Goal: Information Seeking & Learning: Find specific fact

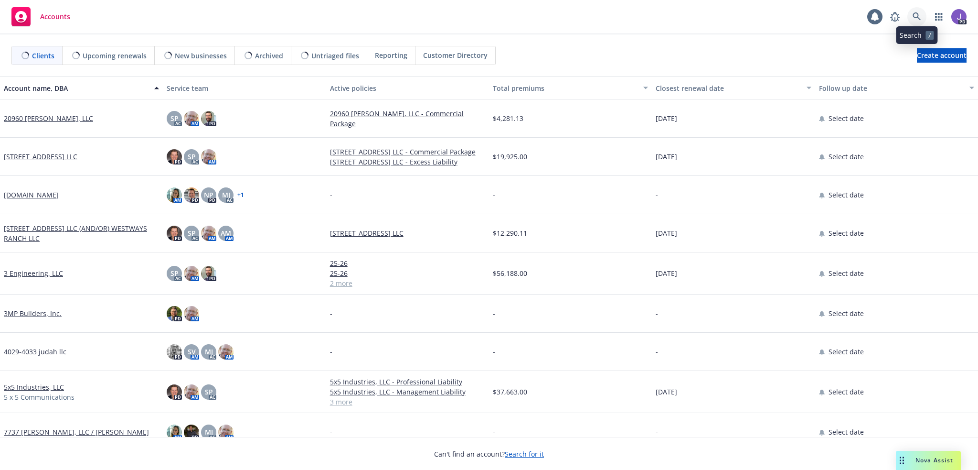
click at [912, 19] on link at bounding box center [917, 16] width 19 height 19
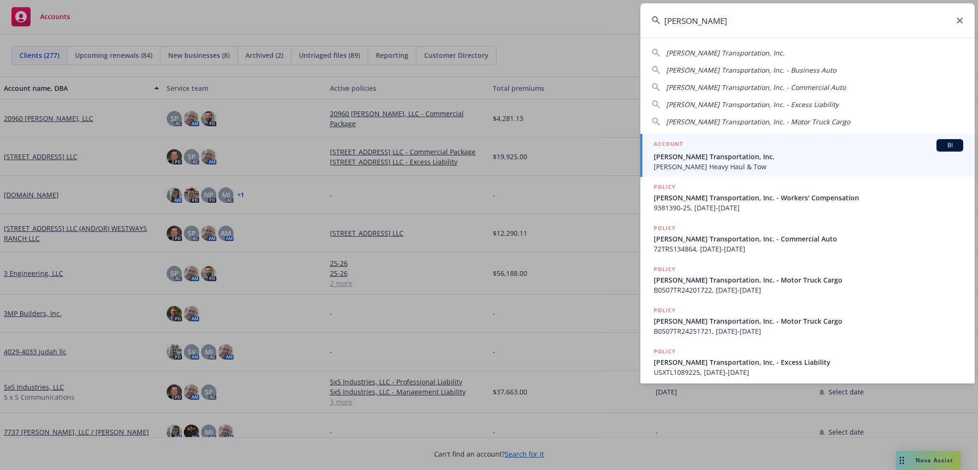
type input "salazar tr"
click at [705, 155] on span "Salazar Transportation, Inc." at bounding box center [809, 156] width 310 height 10
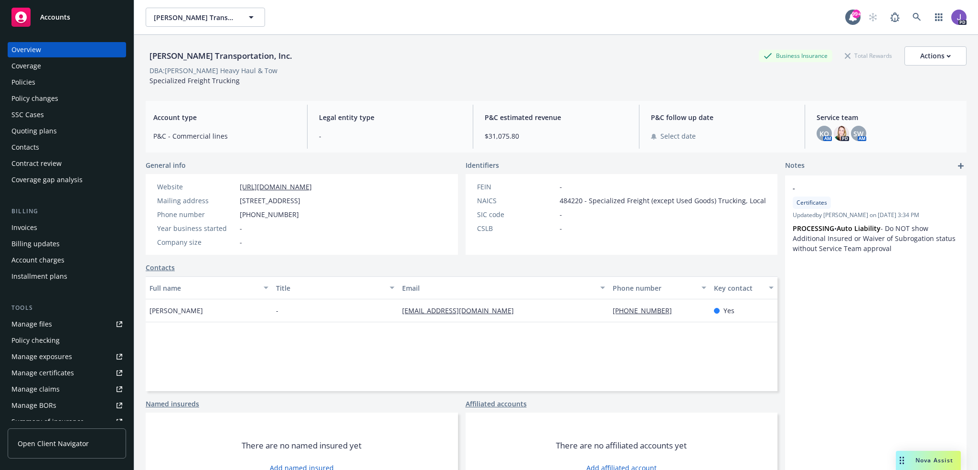
click at [53, 80] on div "Policies" at bounding box center [66, 82] width 111 height 15
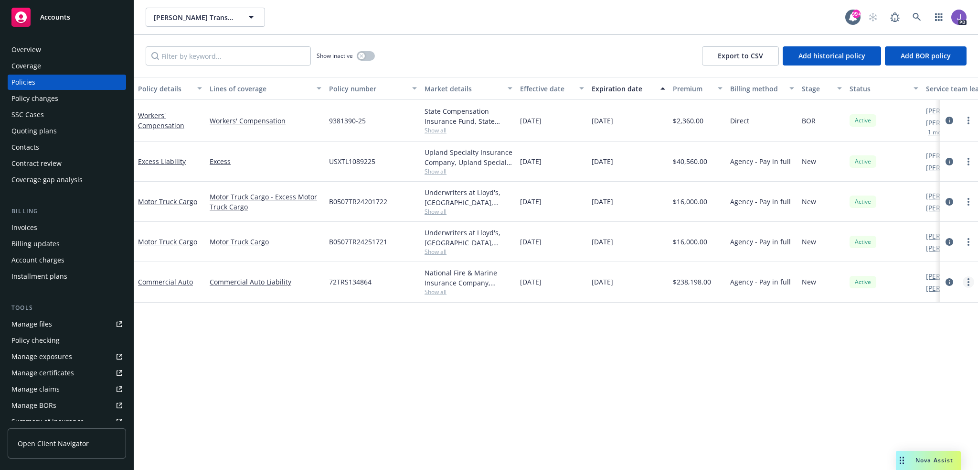
click at [968, 281] on circle "more" at bounding box center [969, 282] width 2 height 2
click at [901, 420] on link "Copy logging email" at bounding box center [918, 415] width 112 height 19
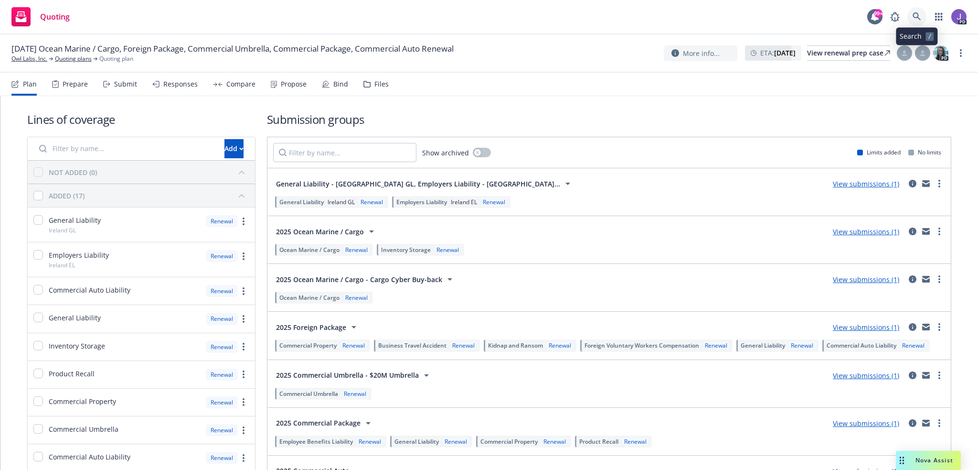
click at [918, 15] on icon at bounding box center [917, 16] width 8 height 8
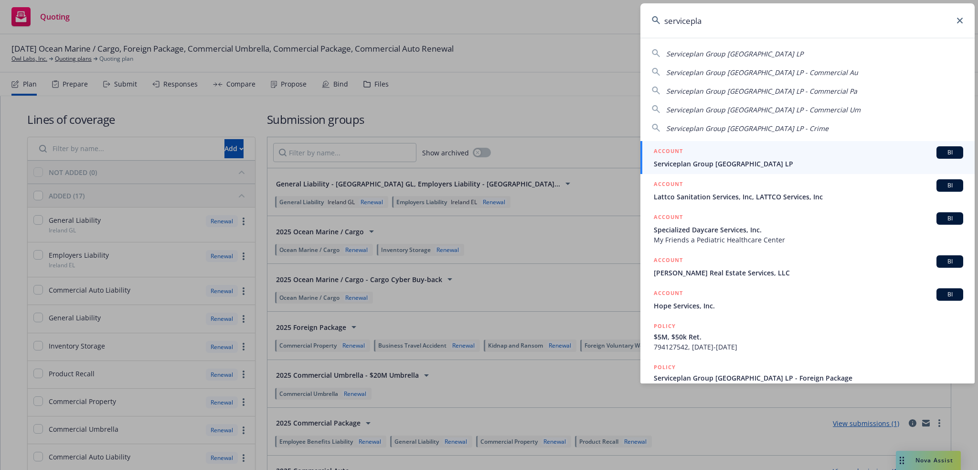
type input "serviceplan"
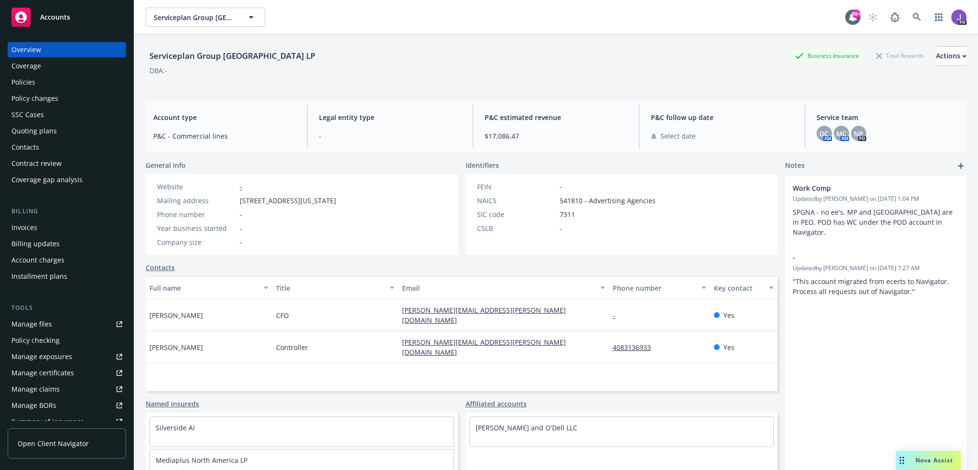
click at [51, 86] on div "Policies" at bounding box center [66, 82] width 111 height 15
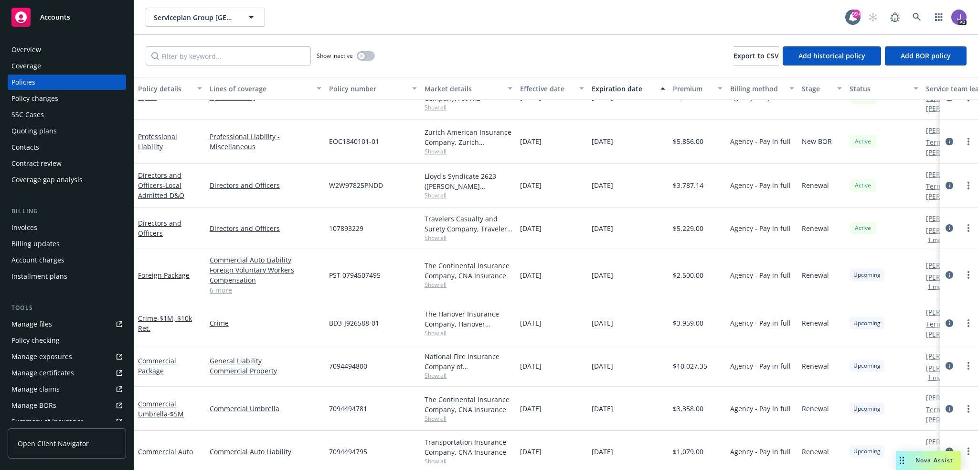
scroll to position [304, 0]
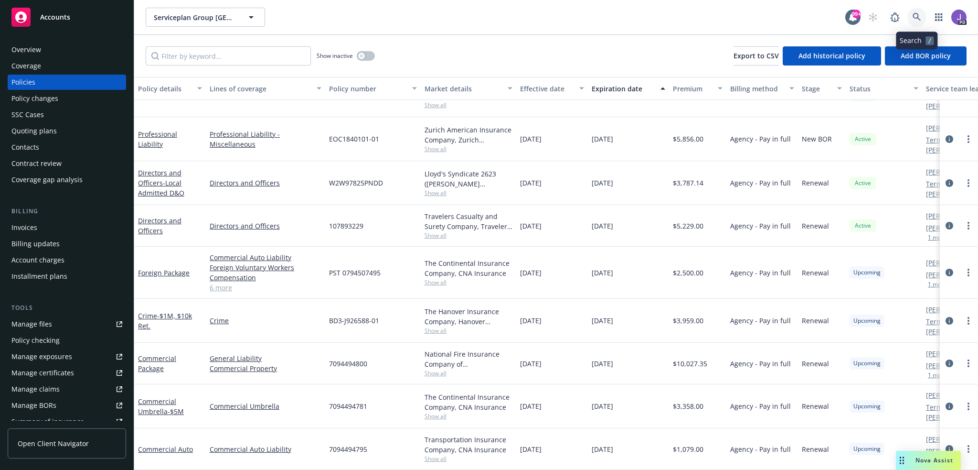
click at [916, 19] on icon at bounding box center [917, 17] width 9 height 9
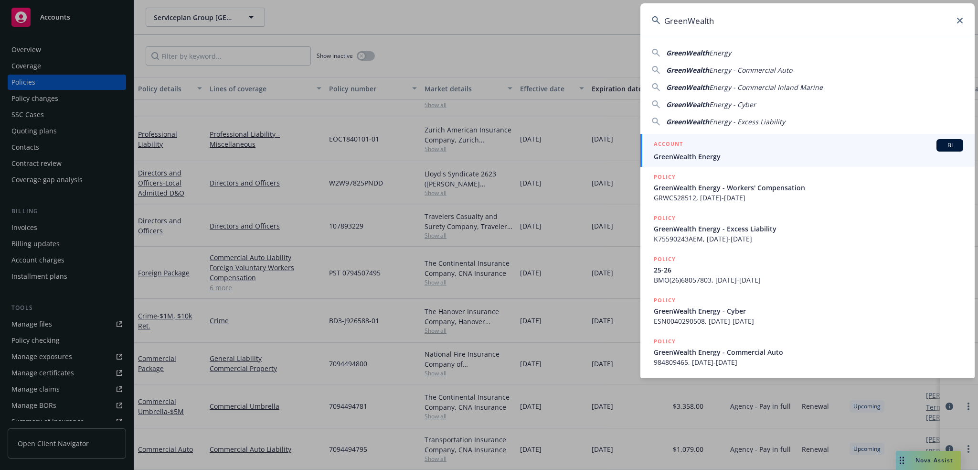
type input "GreenWealth"
click at [715, 155] on span "GreenWealth Energy" at bounding box center [809, 156] width 310 height 10
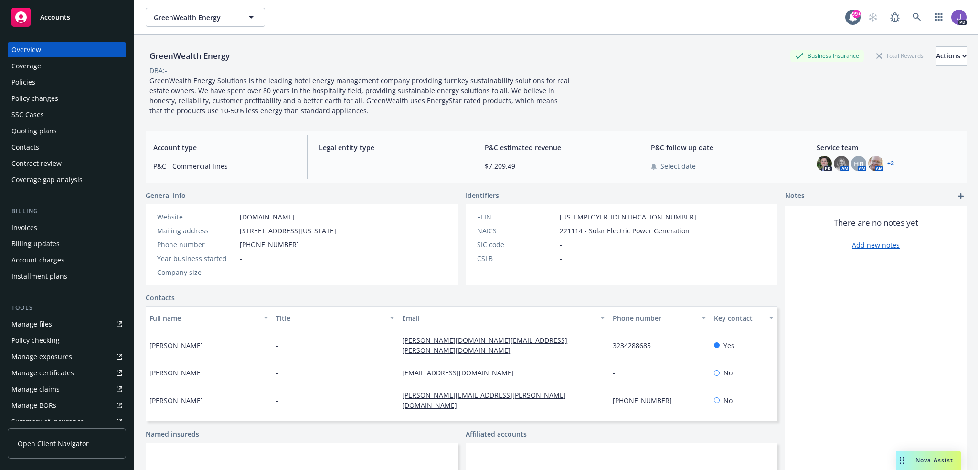
click at [16, 83] on div "Policies" at bounding box center [23, 82] width 24 height 15
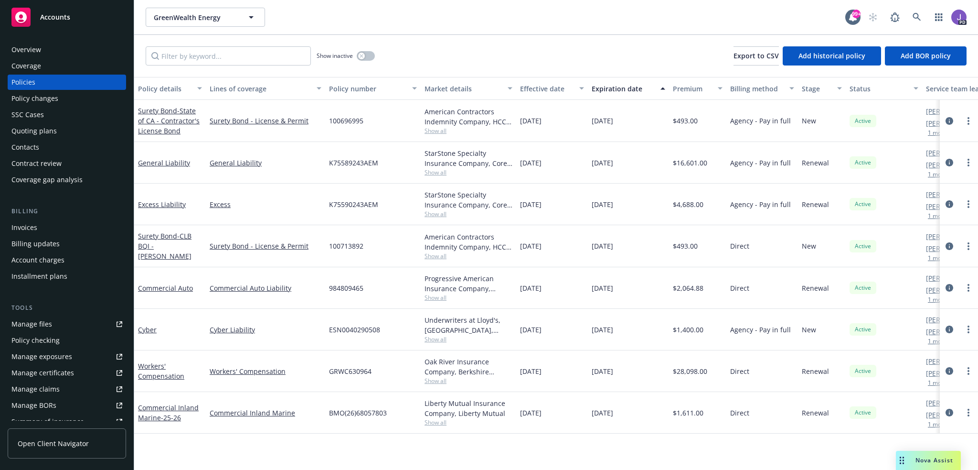
click at [369, 324] on span "ESN0040290508" at bounding box center [354, 329] width 51 height 10
copy span "ESN0040290508"
click at [920, 19] on icon at bounding box center [917, 17] width 9 height 9
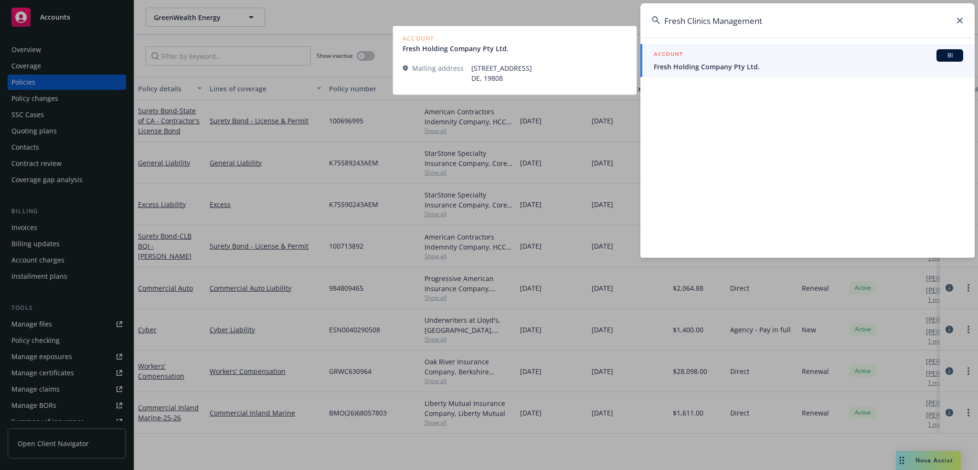
type input "Fresh Clinics Management"
click at [733, 68] on span "Fresh Holding Company Pty Ltd." at bounding box center [809, 67] width 310 height 10
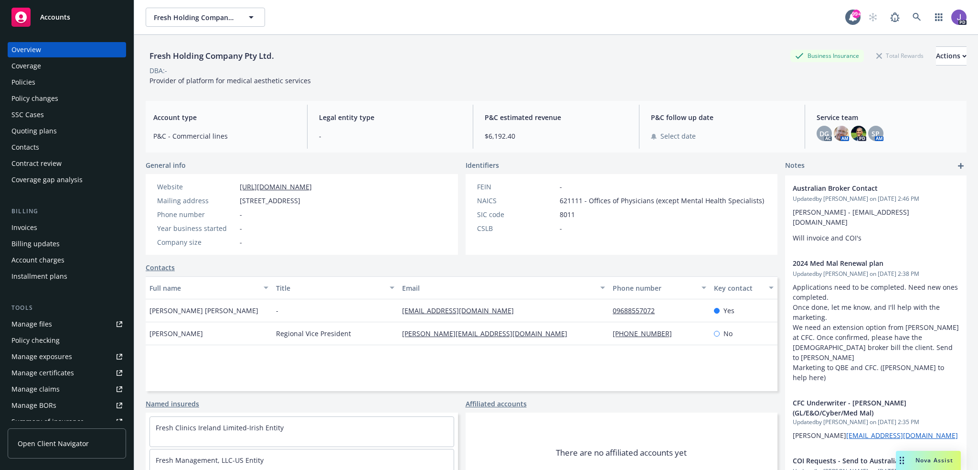
click at [18, 85] on div "Policies" at bounding box center [23, 82] width 24 height 15
